Goal: Task Accomplishment & Management: Use online tool/utility

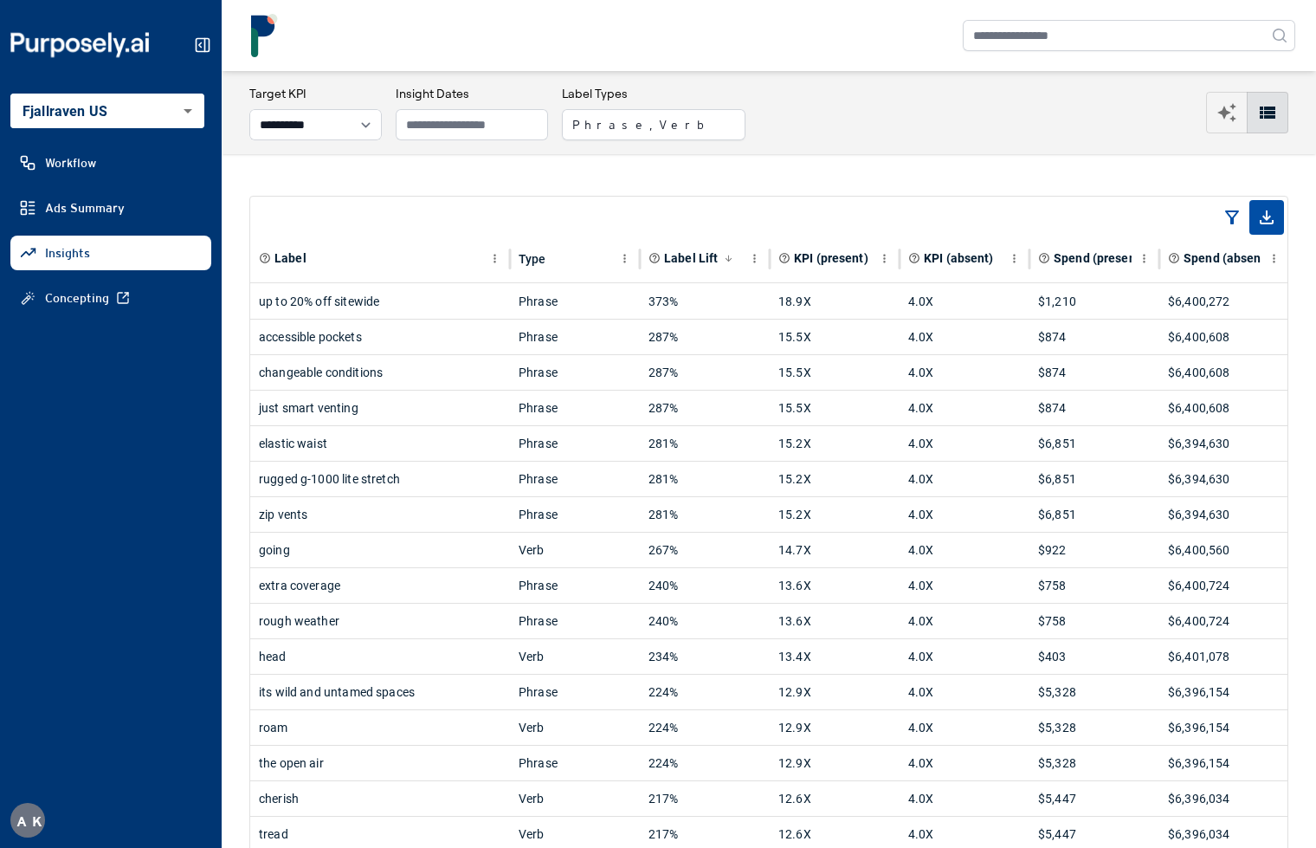
select select "**********"
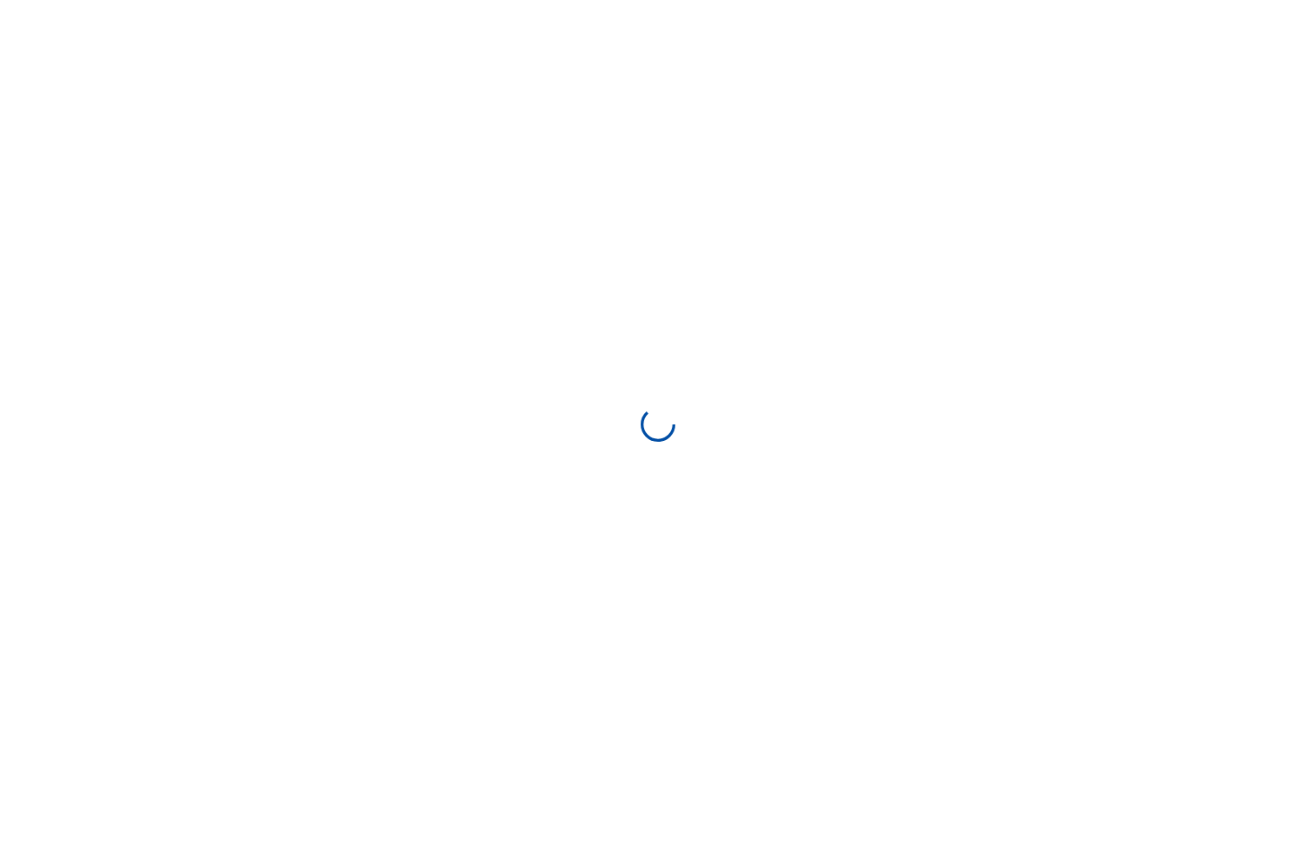
select select "**********"
